Goal: Complete application form

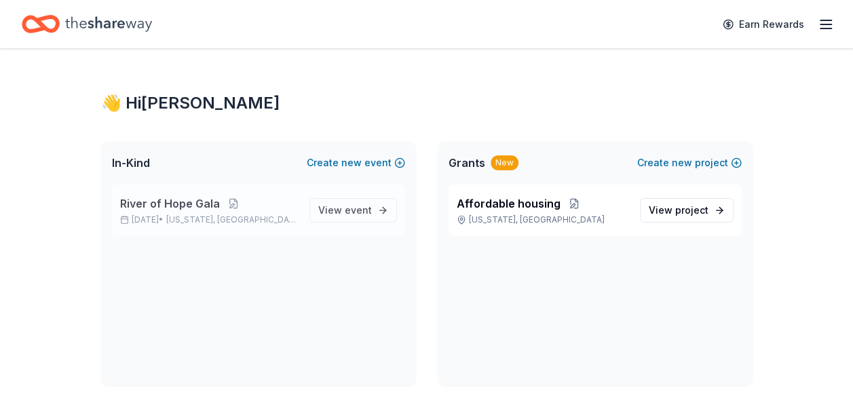
click at [179, 200] on span "River of Hope Gala" at bounding box center [170, 203] width 100 height 16
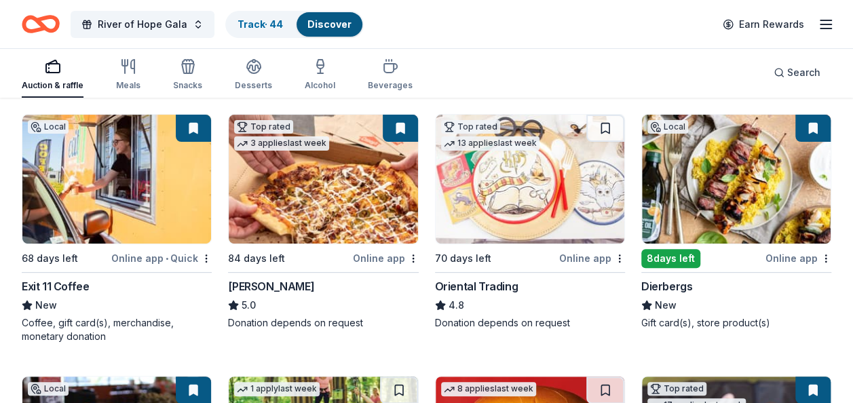
scroll to position [163, 0]
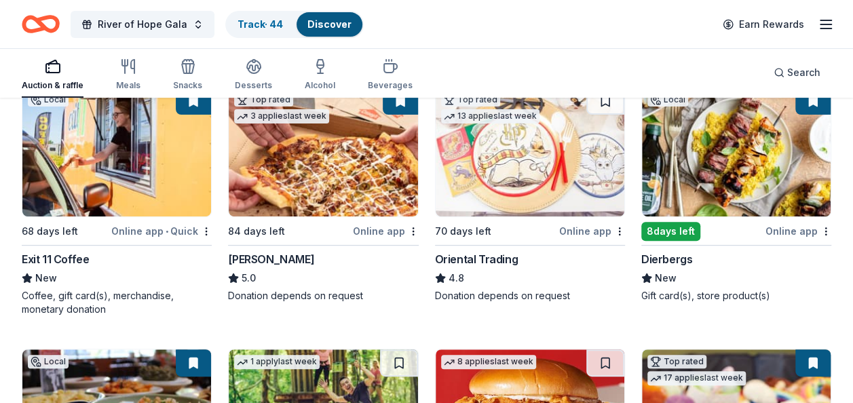
click at [49, 73] on icon "button" at bounding box center [53, 66] width 16 height 16
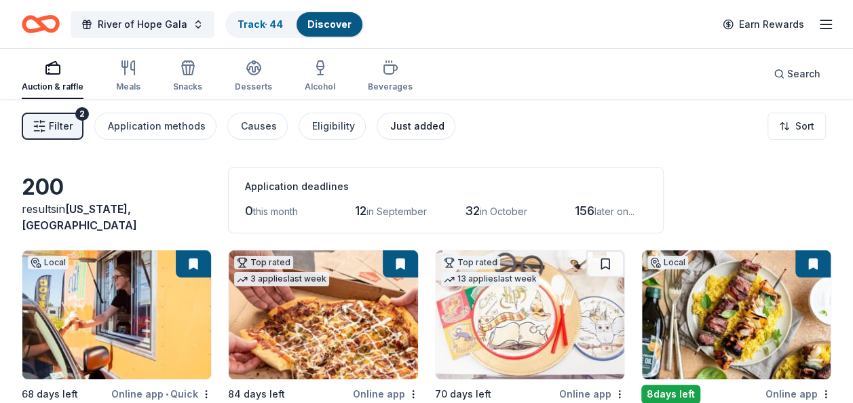
click at [402, 129] on div "Just added" at bounding box center [417, 126] width 54 height 16
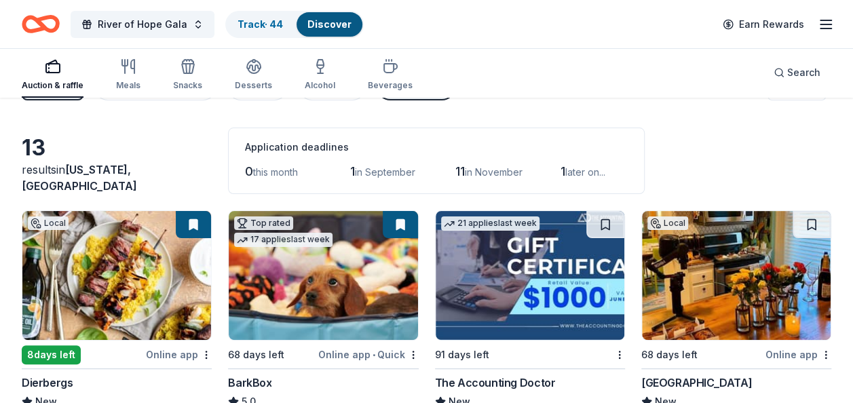
scroll to position [29, 0]
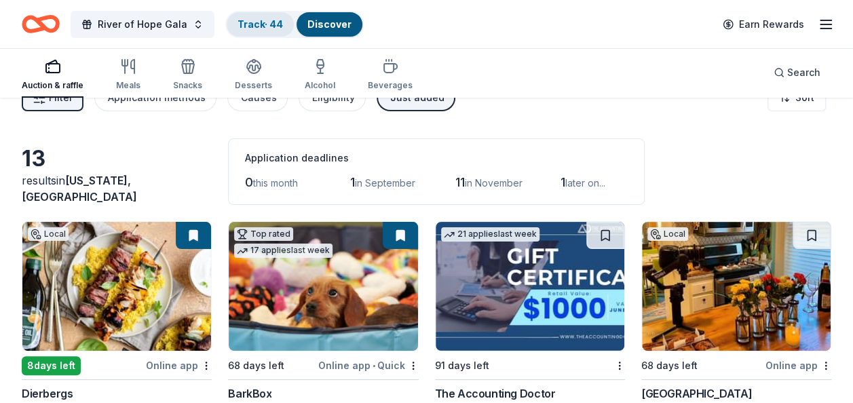
click at [246, 24] on link "Track · 44" at bounding box center [260, 24] width 45 height 12
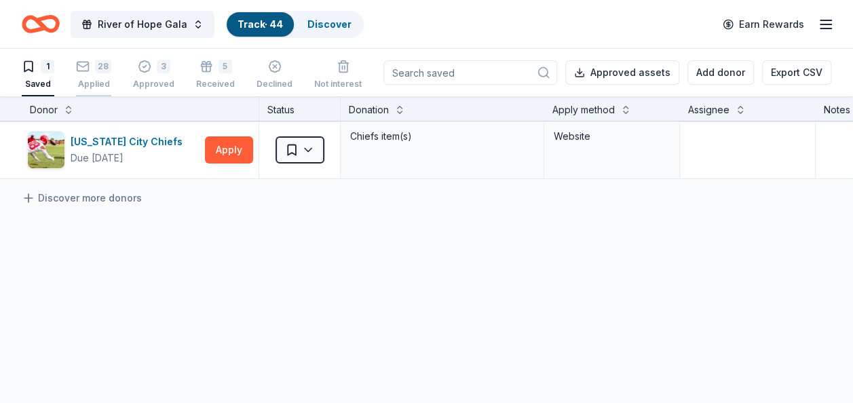
click at [91, 73] on div "28 Applied" at bounding box center [93, 75] width 35 height 30
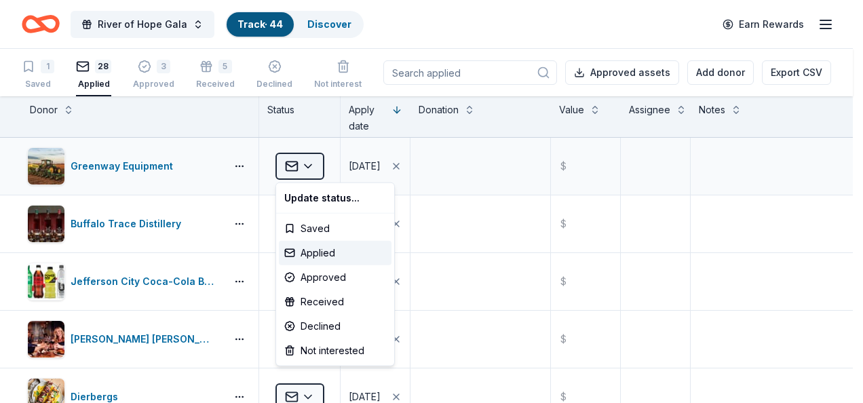
click at [311, 167] on html "River of Hope Gala Track · 44 Discover Earn Rewards 1 Saved 28 Applied 3 Approv…" at bounding box center [431, 201] width 863 height 403
click at [212, 153] on html "River of Hope Gala Track · 44 Discover Earn Rewards 1 Saved 28 Applied 3 Approv…" at bounding box center [431, 201] width 863 height 403
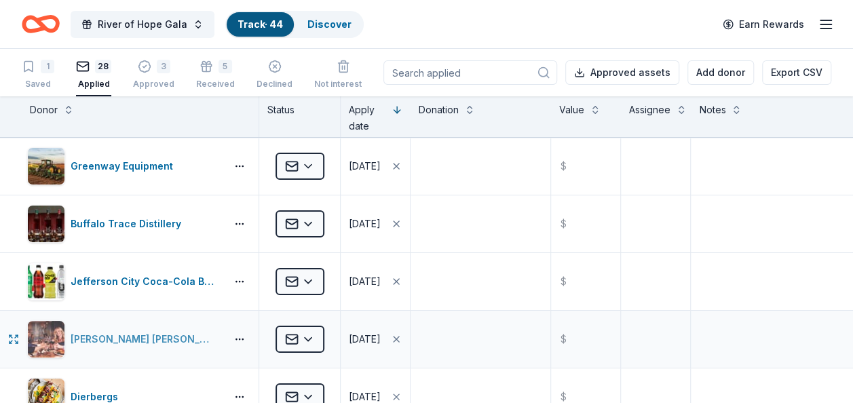
click at [147, 339] on div "[PERSON_NAME] [PERSON_NAME] Winery and Restaurants" at bounding box center [146, 339] width 150 height 16
click at [829, 26] on icon "button" at bounding box center [826, 24] width 16 height 16
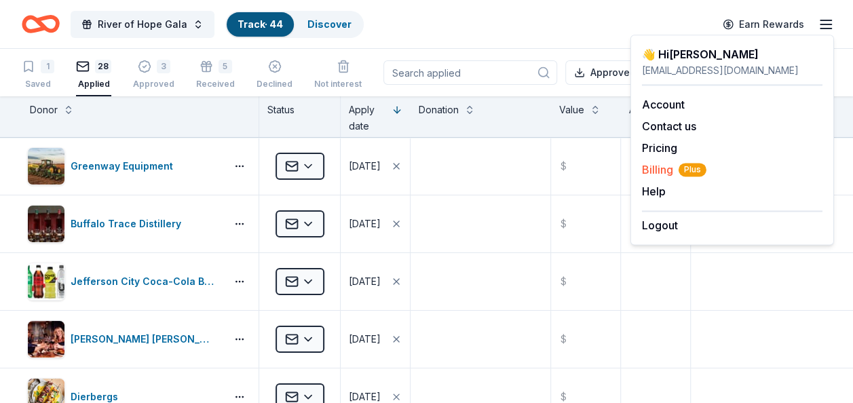
click at [662, 172] on span "Billing Plus" at bounding box center [674, 170] width 64 height 16
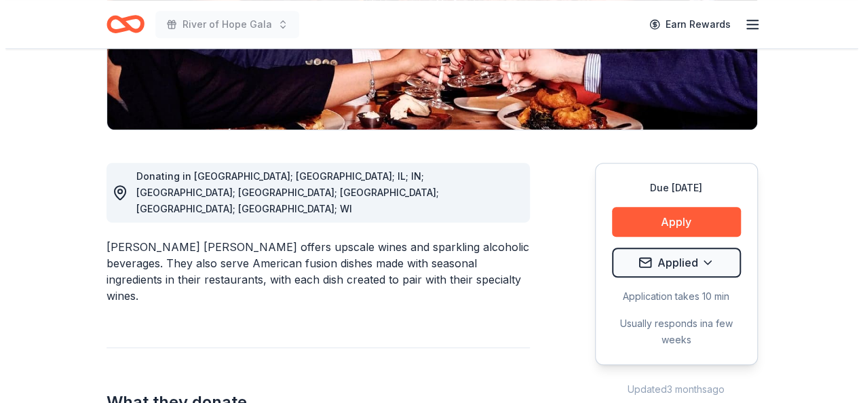
scroll to position [312, 0]
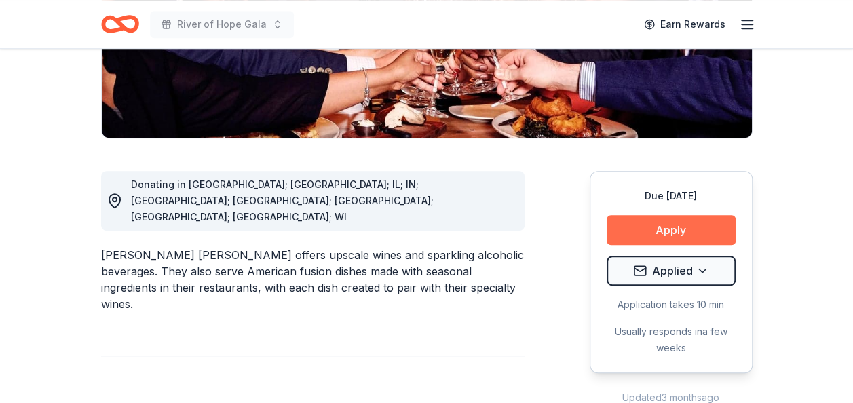
click at [652, 215] on button "Apply" at bounding box center [671, 230] width 129 height 30
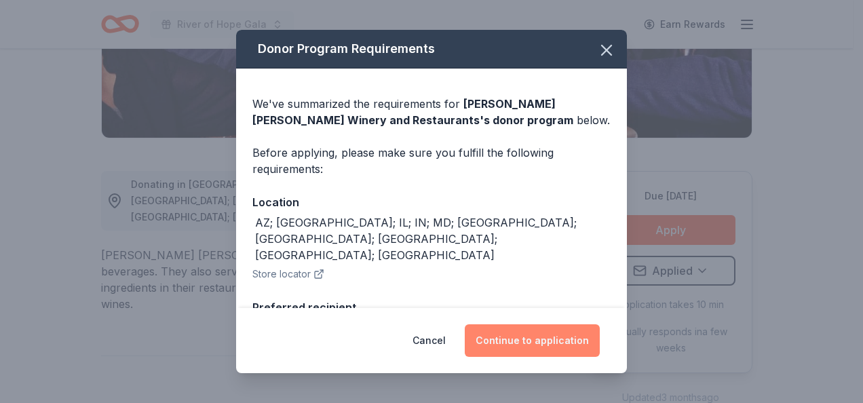
click at [507, 340] on button "Continue to application" at bounding box center [532, 340] width 135 height 33
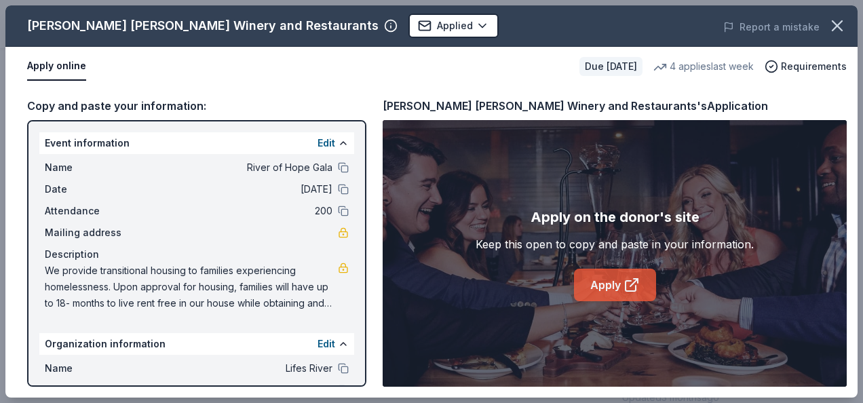
click at [601, 285] on link "Apply" at bounding box center [615, 285] width 82 height 33
click at [594, 278] on link "Apply" at bounding box center [615, 285] width 82 height 33
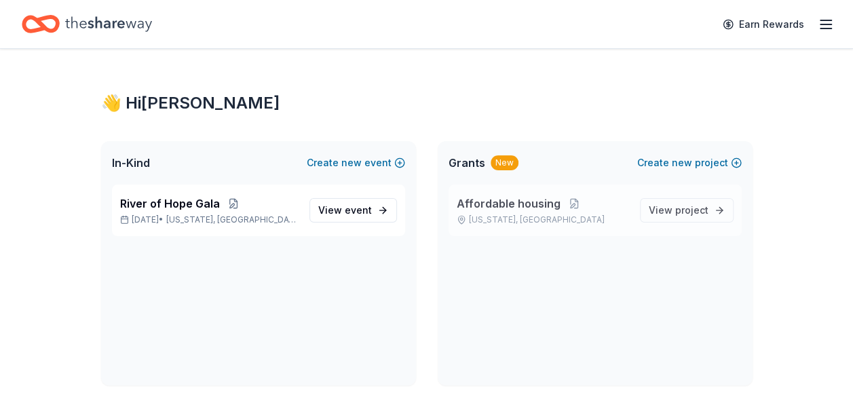
click at [475, 205] on span "Affordable housing" at bounding box center [509, 203] width 104 height 16
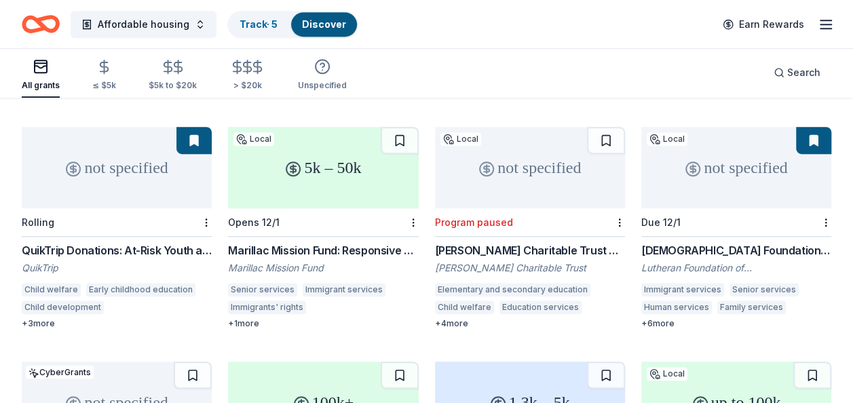
scroll to position [356, 0]
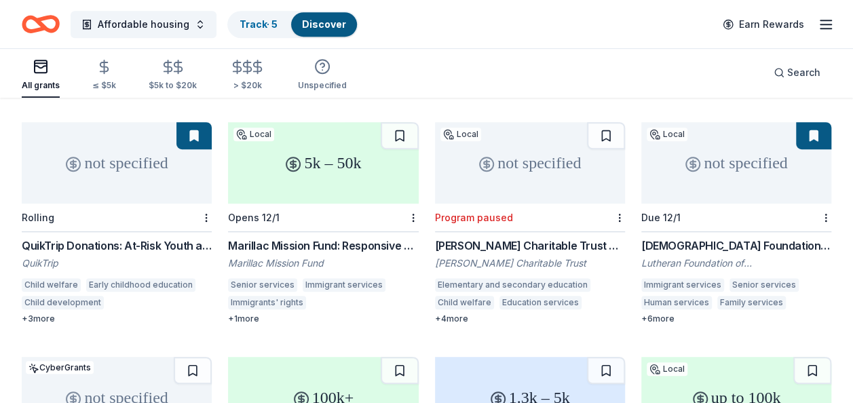
click at [698, 238] on div "Lutheran Foundation of St. Louis Grants" at bounding box center [736, 246] width 190 height 16
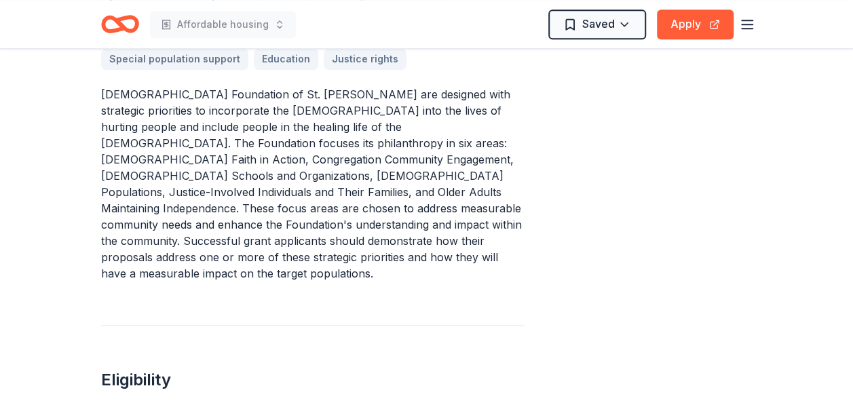
scroll to position [512, 0]
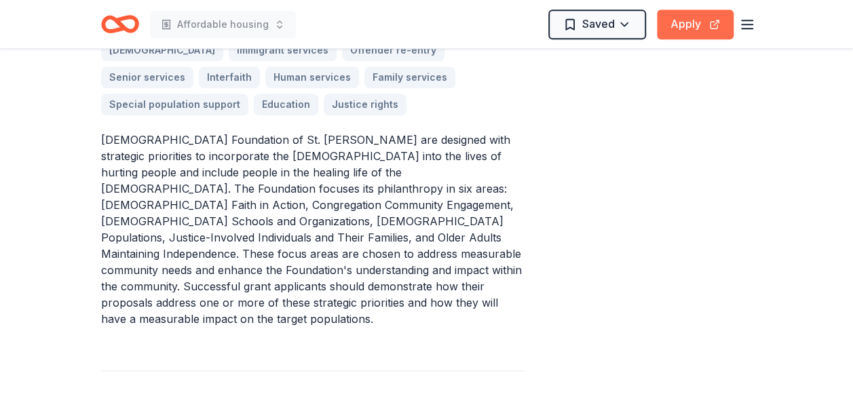
click at [689, 22] on button "Apply" at bounding box center [695, 25] width 77 height 30
